Goal: Information Seeking & Learning: Learn about a topic

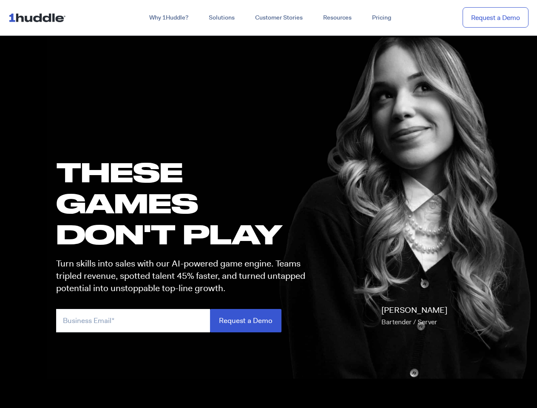
click at [268, 204] on h1 "these GAMES DON'T PLAY" at bounding box center [184, 202] width 257 height 93
click at [168, 18] on link "Why 1Huddle?" at bounding box center [168, 17] width 59 height 15
click at [221, 18] on link "Solutions" at bounding box center [221, 17] width 46 height 15
click at [337, 18] on link "Resources" at bounding box center [337, 17] width 49 height 15
click at [184, 320] on input "email" at bounding box center [133, 320] width 154 height 23
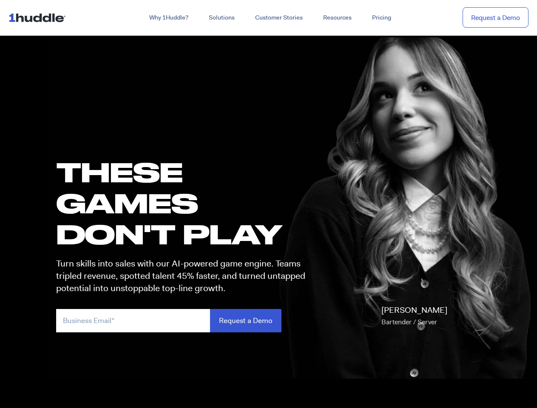
click at [245, 320] on input "Request a Demo" at bounding box center [245, 320] width 71 height 23
